Goal: Complete application form: Complete application form

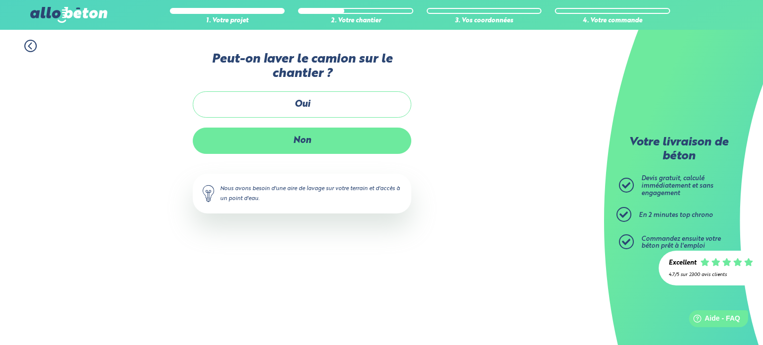
click at [307, 148] on label "Non" at bounding box center [302, 141] width 219 height 26
click at [0, 0] on input "Non" at bounding box center [0, 0] width 0 height 0
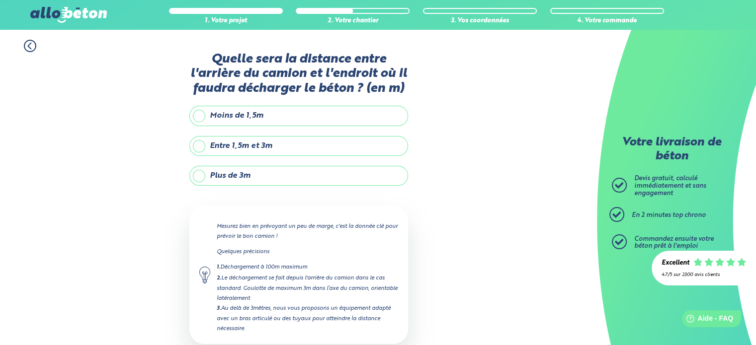
click at [229, 177] on label "Plus de 3m" at bounding box center [298, 176] width 219 height 20
click at [0, 0] on input "Plus de 3m" at bounding box center [0, 0] width 0 height 0
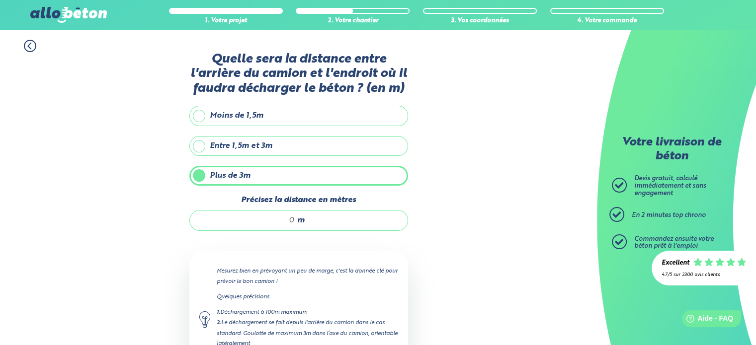
click at [292, 219] on input "Précisez la distance en mètres" at bounding box center [247, 221] width 95 height 10
type input "8"
click at [451, 180] on div "1. Votre projet 2. Votre chantier 3. Vos coordonnées 4. Votre commande Quelle s…" at bounding box center [298, 240] width 597 height 420
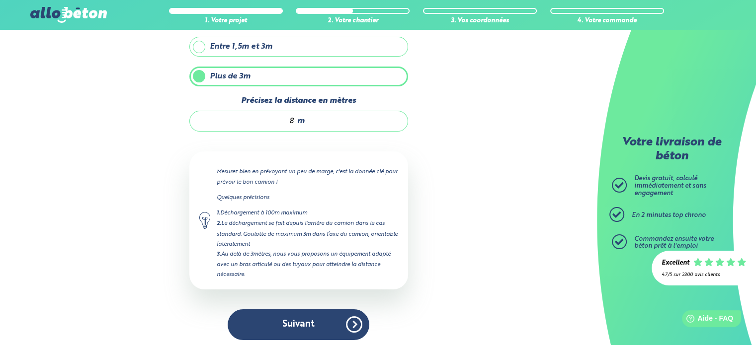
scroll to position [101, 0]
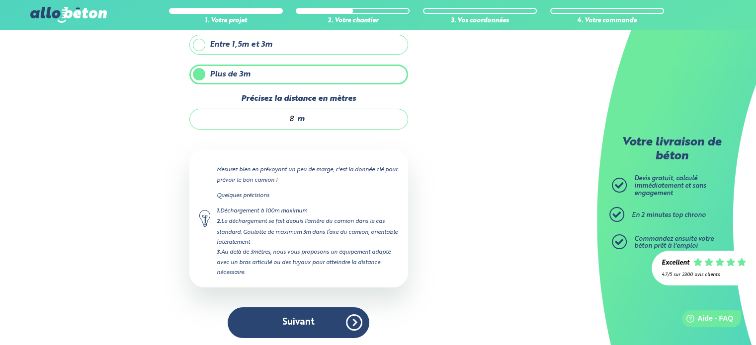
drag, startPoint x: 351, startPoint y: 317, endPoint x: 345, endPoint y: 319, distance: 6.5
click at [351, 319] on button "Suivant" at bounding box center [299, 323] width 142 height 30
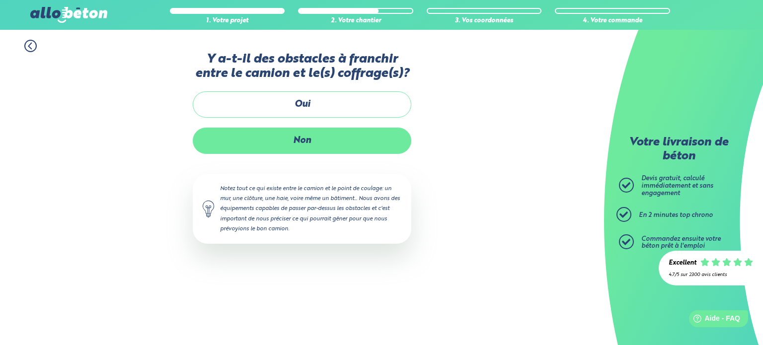
click at [316, 139] on label "Non" at bounding box center [302, 141] width 219 height 26
click at [0, 0] on input "Non" at bounding box center [0, 0] width 0 height 0
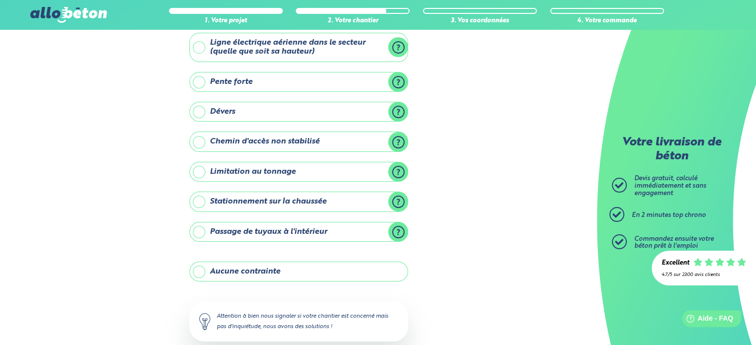
scroll to position [64, 0]
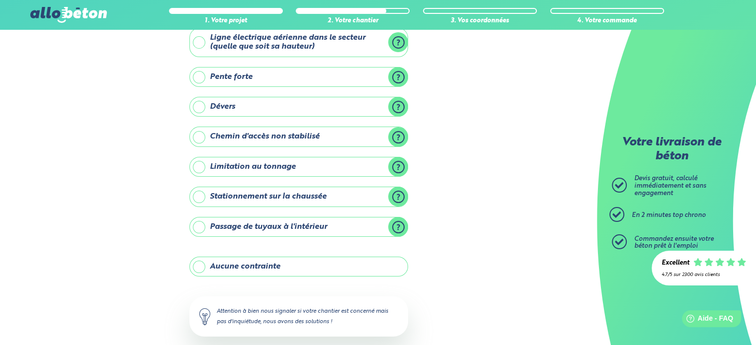
drag, startPoint x: 278, startPoint y: 228, endPoint x: 271, endPoint y: 223, distance: 9.0
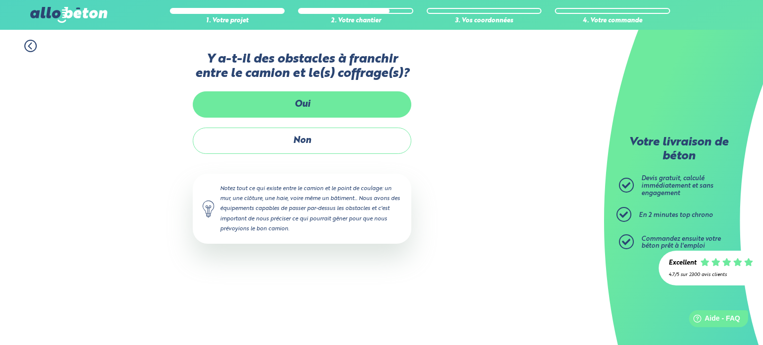
click at [345, 103] on label "Oui" at bounding box center [302, 104] width 219 height 26
click at [0, 0] on input "Oui" at bounding box center [0, 0] width 0 height 0
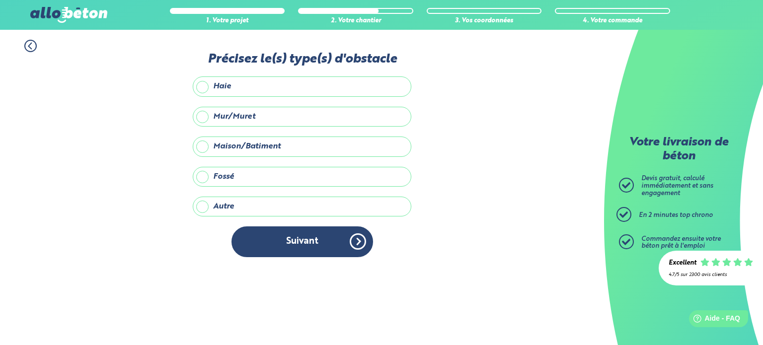
click at [335, 115] on label "Mur/Muret" at bounding box center [302, 117] width 219 height 20
click at [0, 0] on input "Mur/Muret" at bounding box center [0, 0] width 0 height 0
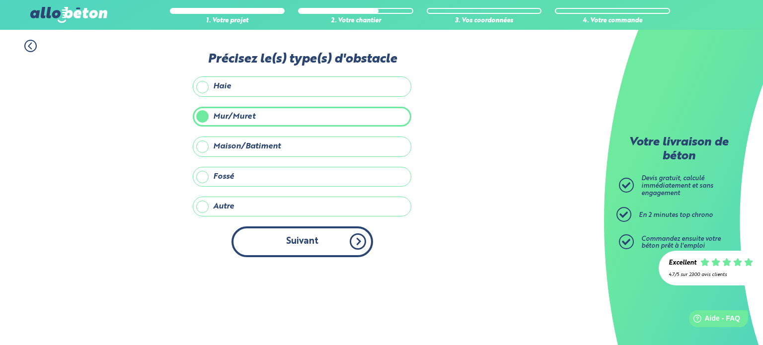
click at [315, 241] on button "Suivant" at bounding box center [303, 242] width 142 height 30
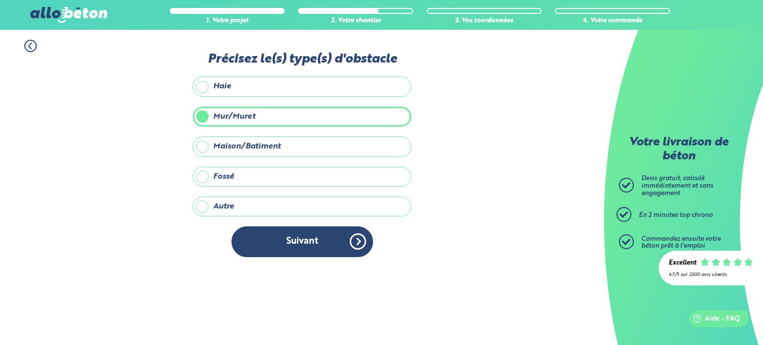
click at [321, 147] on label "Maison/Batiment" at bounding box center [302, 147] width 219 height 20
click at [0, 0] on input "Maison/Batiment" at bounding box center [0, 0] width 0 height 0
click at [250, 114] on label "Mur/Muret" at bounding box center [302, 117] width 219 height 20
click at [0, 0] on input "Mur/Muret" at bounding box center [0, 0] width 0 height 0
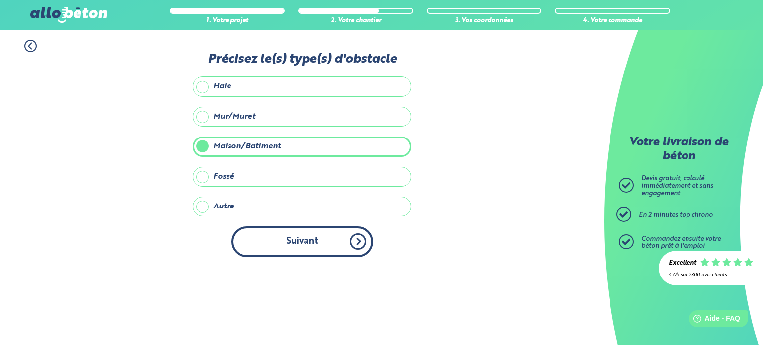
click at [299, 246] on button "Suivant" at bounding box center [303, 242] width 142 height 30
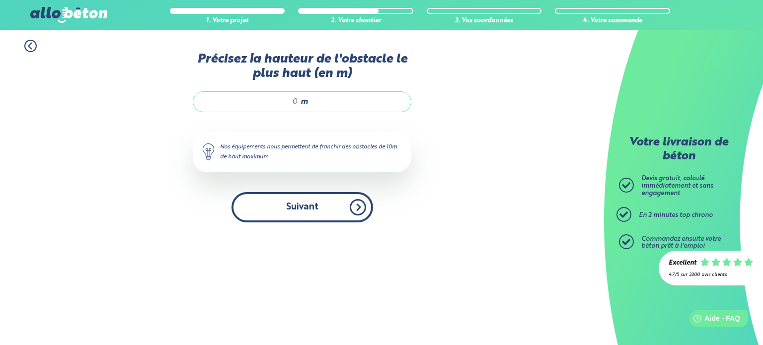
click at [296, 210] on button "Suivant" at bounding box center [303, 207] width 142 height 30
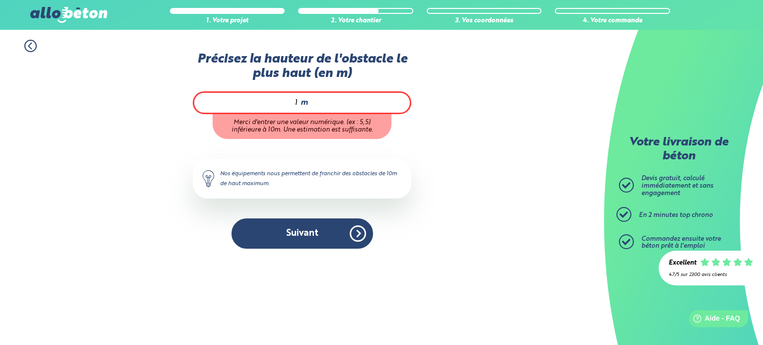
type input "1"
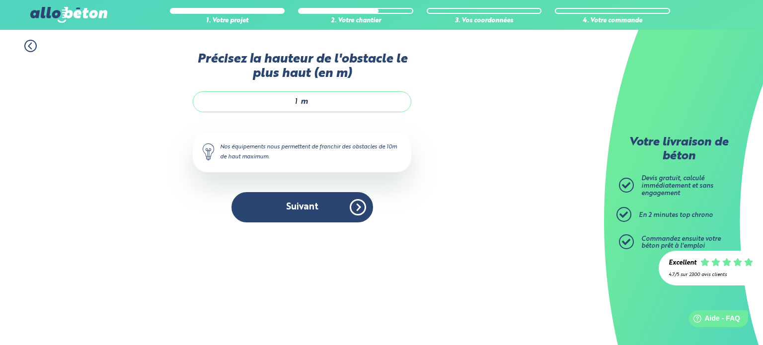
click at [332, 244] on div "Accueil Livraison Béton Centrale béton à proximité Livraison béton [GEOGRAPHIC_…" at bounding box center [302, 188] width 604 height 316
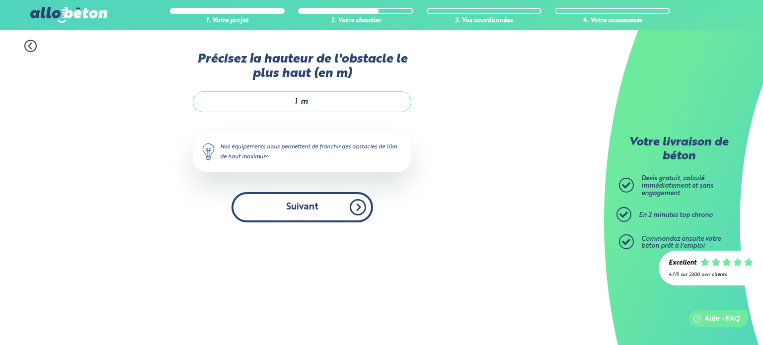
click at [315, 210] on button "Suivant" at bounding box center [303, 207] width 142 height 30
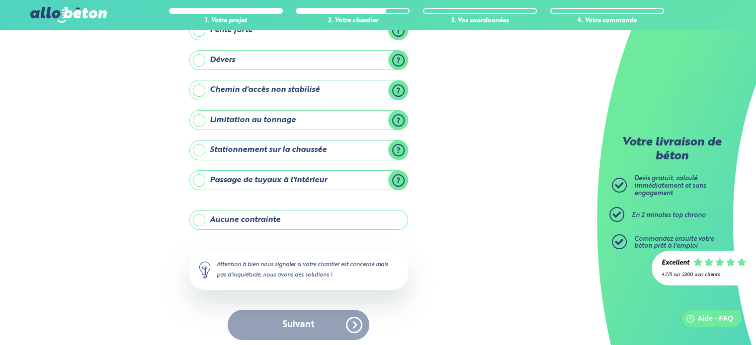
scroll to position [113, 0]
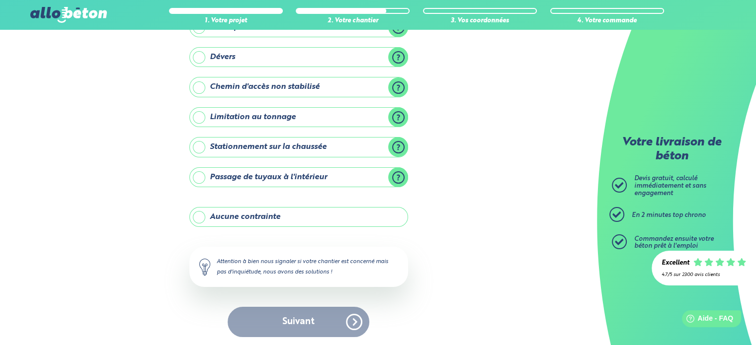
click at [263, 145] on label "Stationnement sur la chaussée" at bounding box center [298, 147] width 219 height 20
click at [0, 0] on input "Stationnement sur la chaussée" at bounding box center [0, 0] width 0 height 0
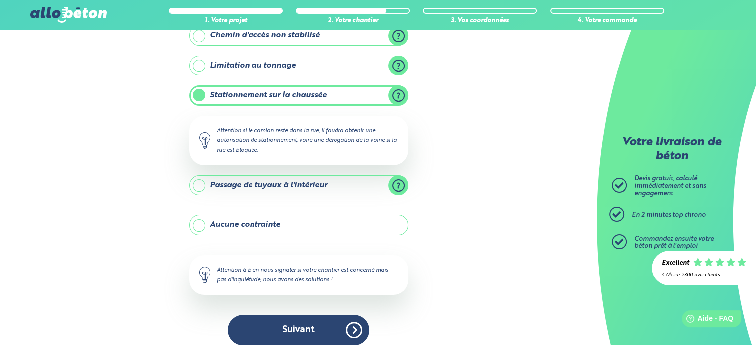
scroll to position [173, 0]
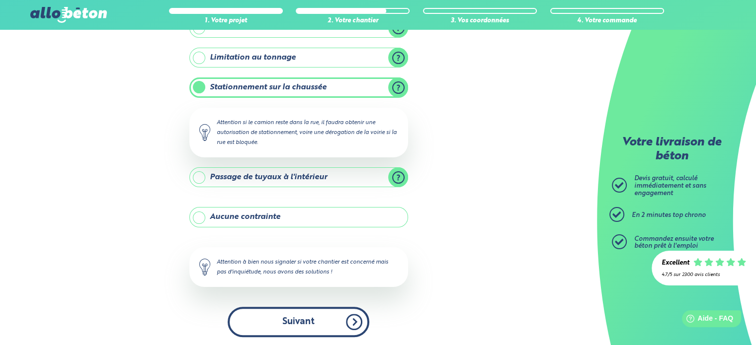
click at [315, 327] on button "Suivant" at bounding box center [299, 322] width 142 height 30
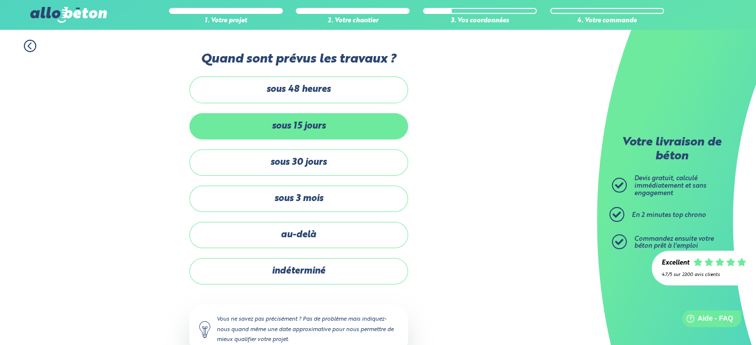
click at [319, 128] on label "sous 15 jours" at bounding box center [298, 126] width 219 height 26
click at [0, 0] on input "sous 15 jours" at bounding box center [0, 0] width 0 height 0
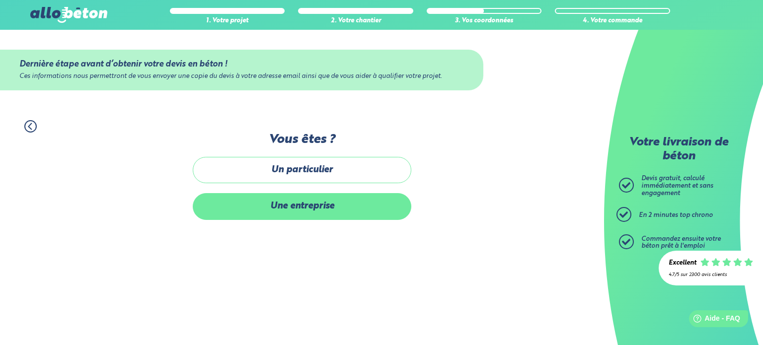
click at [329, 203] on label "Une entreprise" at bounding box center [302, 206] width 219 height 26
click at [0, 0] on input "Une entreprise" at bounding box center [0, 0] width 0 height 0
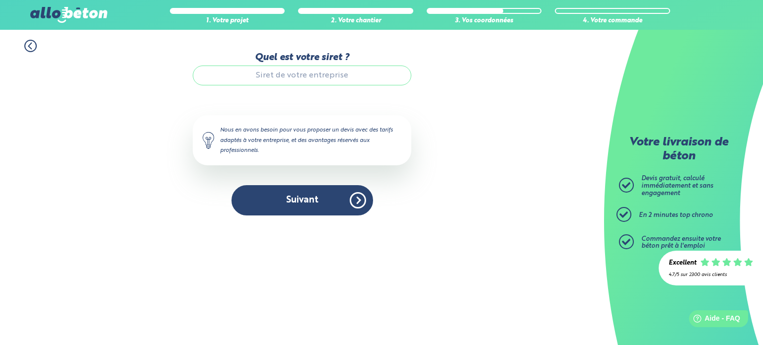
click at [330, 71] on input "Quel est votre siret ?" at bounding box center [302, 76] width 219 height 20
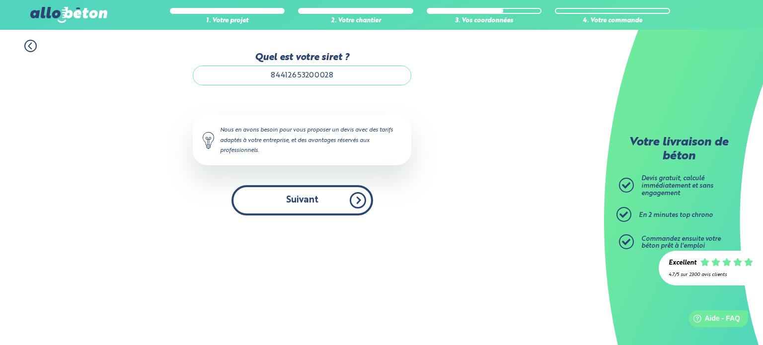
type input "84412653200028"
click at [295, 215] on button "Suivant" at bounding box center [303, 200] width 142 height 30
click at [327, 196] on button "Suivant" at bounding box center [303, 200] width 142 height 30
click at [313, 194] on button "Suivant" at bounding box center [303, 200] width 142 height 30
click at [360, 199] on button "Suivant" at bounding box center [303, 200] width 142 height 30
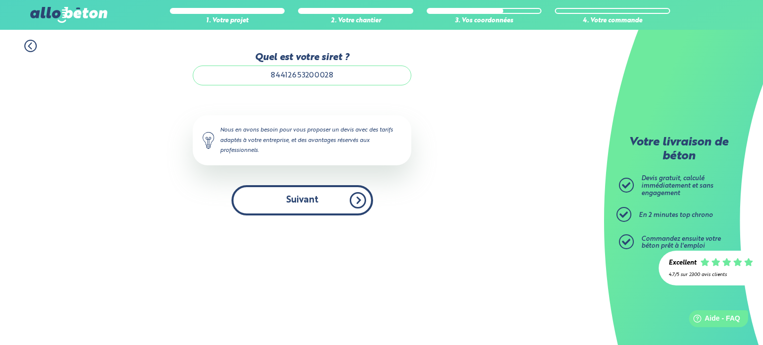
click at [344, 203] on button "Suivant" at bounding box center [303, 200] width 142 height 30
click at [342, 204] on button "Suivant" at bounding box center [303, 200] width 142 height 30
click at [336, 204] on button "Suivant" at bounding box center [303, 200] width 142 height 30
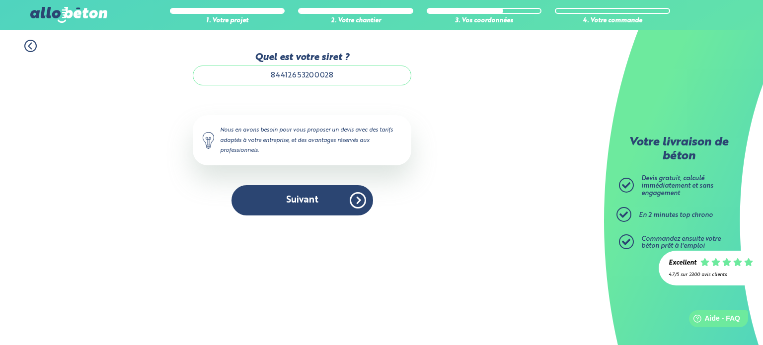
drag, startPoint x: 219, startPoint y: 130, endPoint x: 348, endPoint y: 147, distance: 130.4
click at [348, 147] on div "Nous en avons besoin pour vous proposer un devis avec des tarifs adaptés à votr…" at bounding box center [302, 140] width 219 height 50
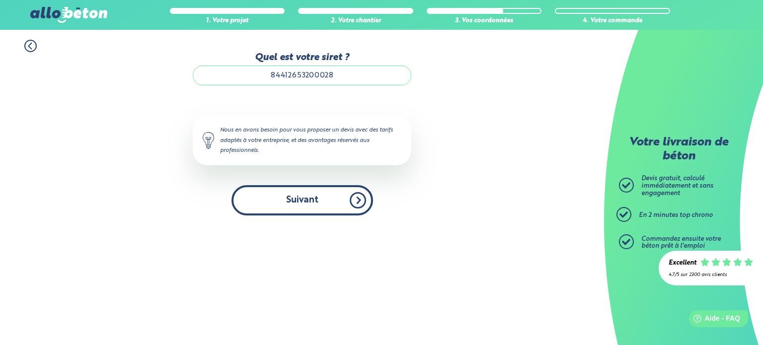
click at [350, 188] on button "Suivant" at bounding box center [303, 200] width 142 height 30
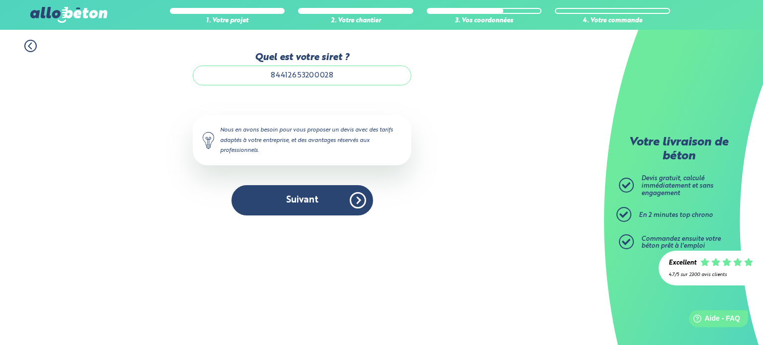
click at [467, 208] on div "1. Votre projet 2. Votre chantier 3. Vos coordonnées 4. Votre commande Quel est…" at bounding box center [302, 128] width 604 height 196
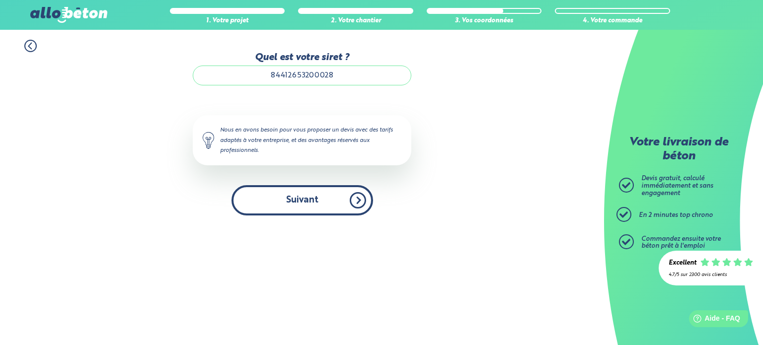
click at [320, 200] on button "Suivant" at bounding box center [303, 200] width 142 height 30
click at [334, 201] on button "Suivant" at bounding box center [303, 200] width 142 height 30
click at [322, 196] on button "Suivant" at bounding box center [303, 200] width 142 height 30
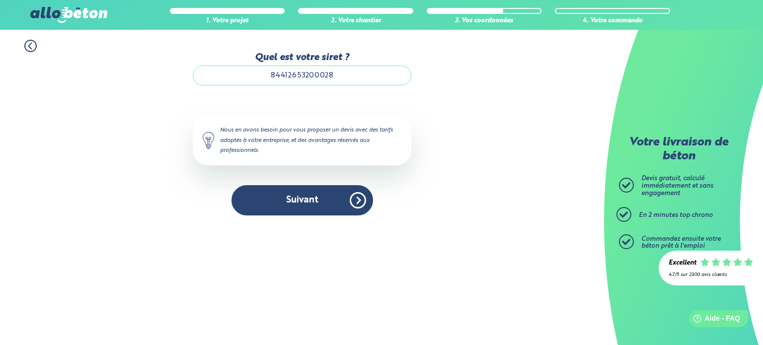
click at [332, 78] on input "84412653200028" at bounding box center [302, 76] width 219 height 20
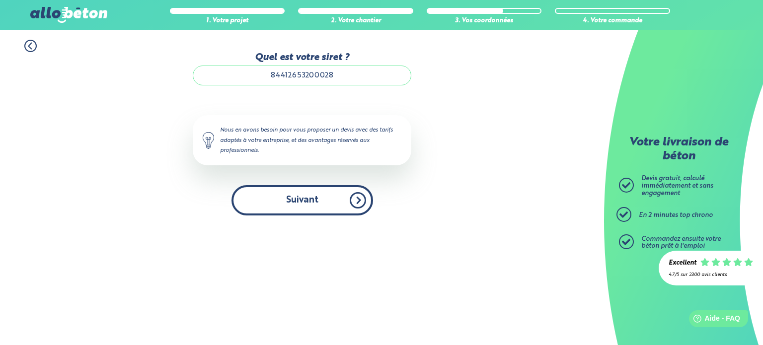
click at [336, 199] on button "Suivant" at bounding box center [303, 200] width 142 height 30
click at [340, 199] on button "Suivant" at bounding box center [303, 200] width 142 height 30
click at [339, 198] on button "Suivant" at bounding box center [303, 200] width 142 height 30
click at [362, 202] on button "Suivant" at bounding box center [303, 200] width 142 height 30
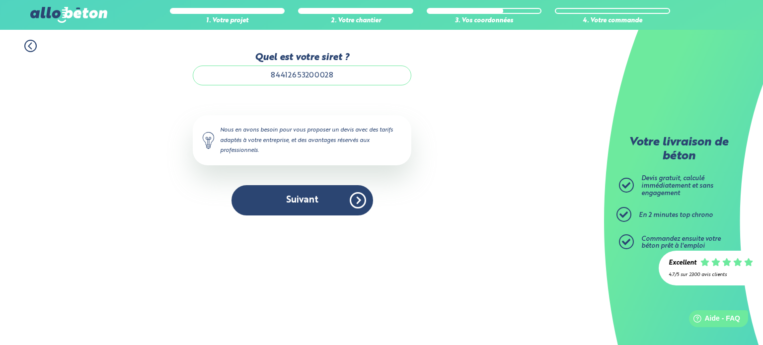
click at [491, 147] on div "1. Votre projet 2. Votre chantier 3. Vos coordonnées 4. Votre commande Quel est…" at bounding box center [302, 128] width 604 height 196
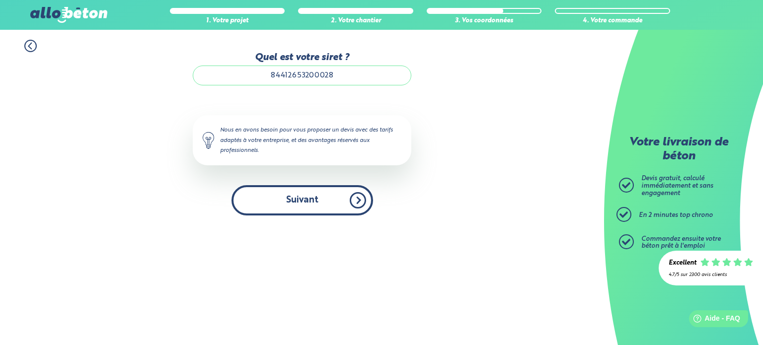
click at [346, 195] on button "Suivant" at bounding box center [303, 200] width 142 height 30
click at [312, 200] on button "Suivant" at bounding box center [303, 200] width 142 height 30
